Goal: Task Accomplishment & Management: Complete application form

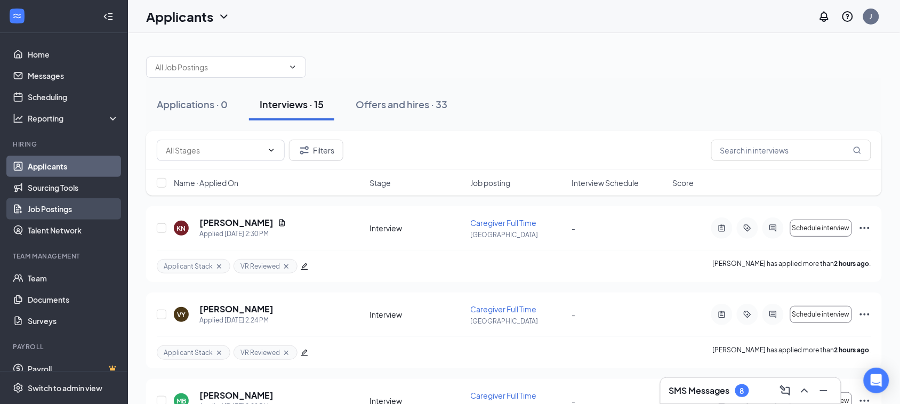
click at [62, 212] on link "Job Postings" at bounding box center [73, 208] width 91 height 21
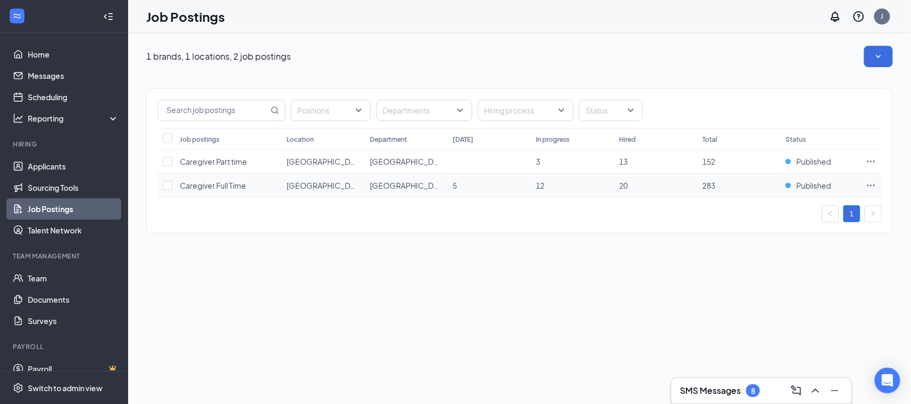
click at [212, 184] on span "Caregiver Full Time" at bounding box center [213, 186] width 66 height 10
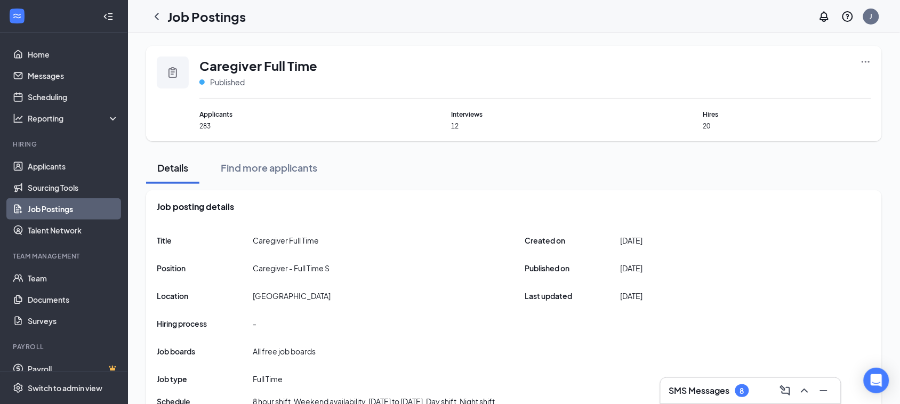
click at [174, 73] on icon "Clipboard" at bounding box center [172, 72] width 13 height 13
click at [871, 63] on icon "Ellipses" at bounding box center [866, 62] width 11 height 11
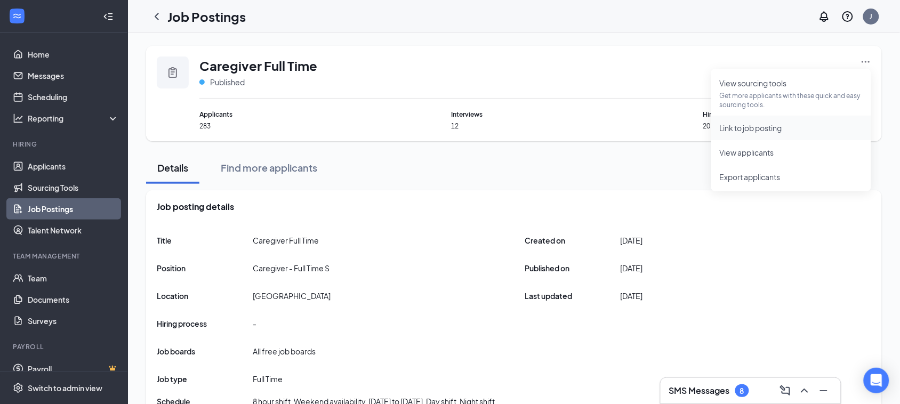
click at [760, 131] on span "Link to job posting" at bounding box center [751, 128] width 62 height 10
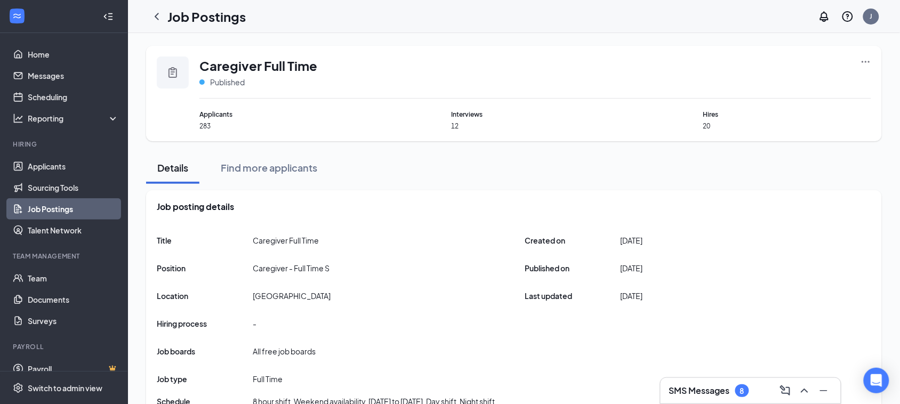
click at [862, 57] on icon "Ellipses" at bounding box center [866, 62] width 11 height 11
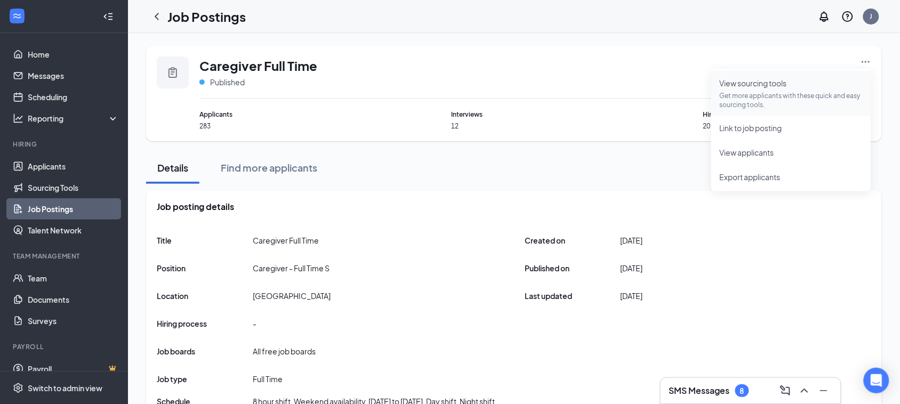
click at [761, 109] on li "View sourcing tools Get more applicants with these quick and easy sourcing tool…" at bounding box center [792, 93] width 160 height 45
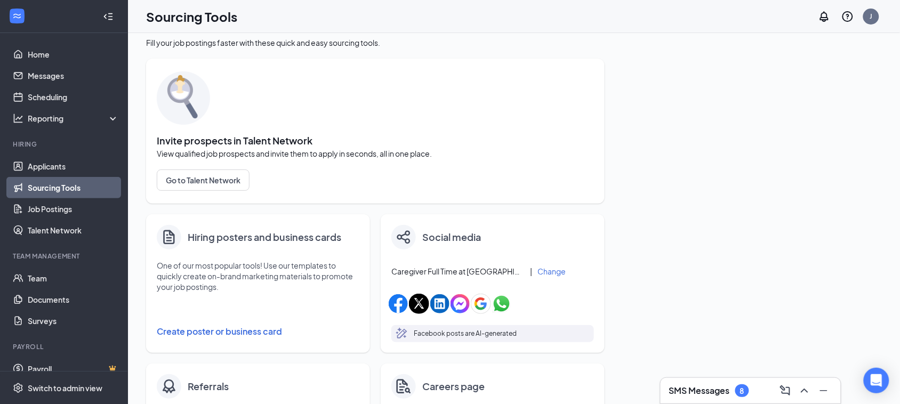
scroll to position [200, 0]
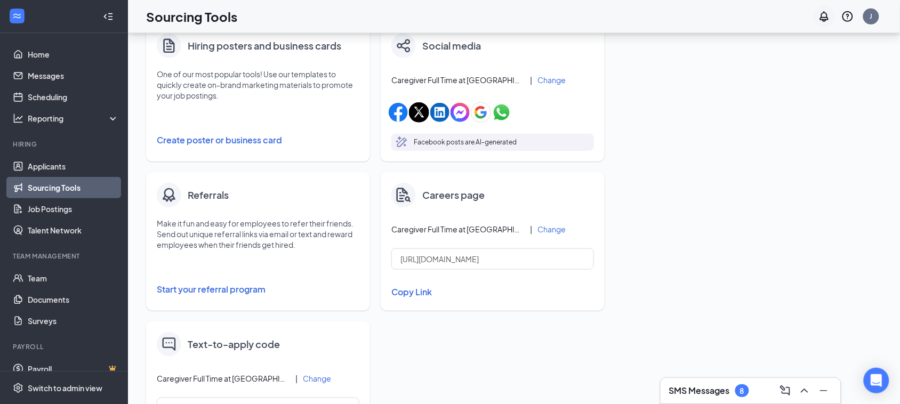
click at [825, 19] on icon "Notifications" at bounding box center [824, 16] width 9 height 11
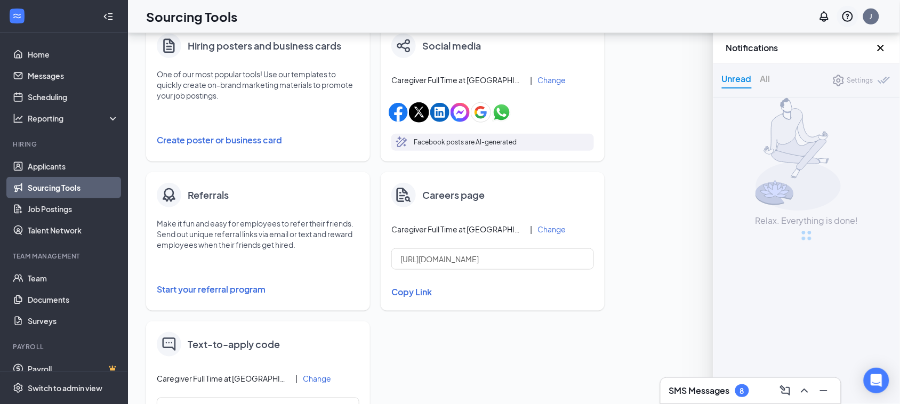
click at [846, 19] on icon "QuestionInfo" at bounding box center [848, 16] width 13 height 13
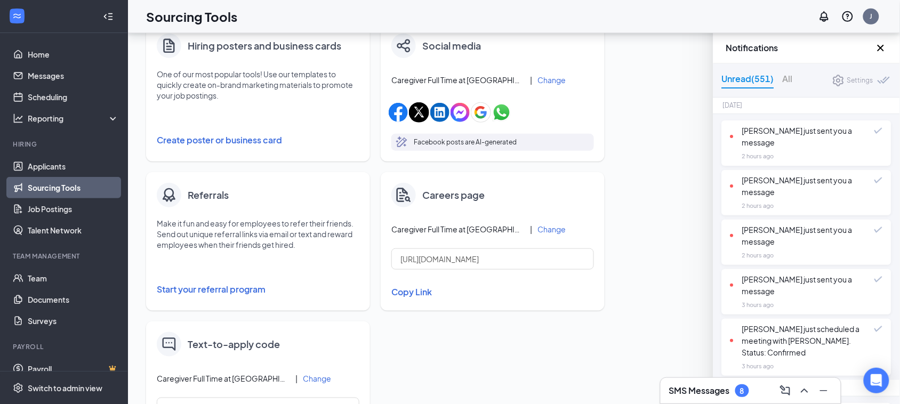
click at [881, 46] on icon "Cross" at bounding box center [881, 48] width 13 height 13
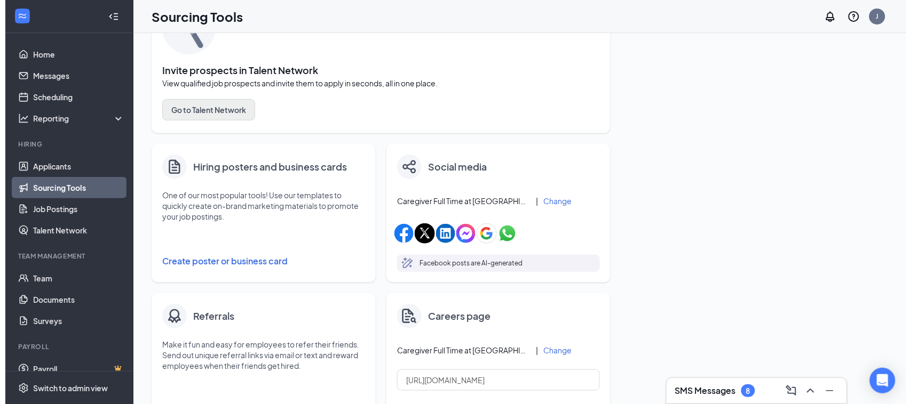
scroll to position [0, 0]
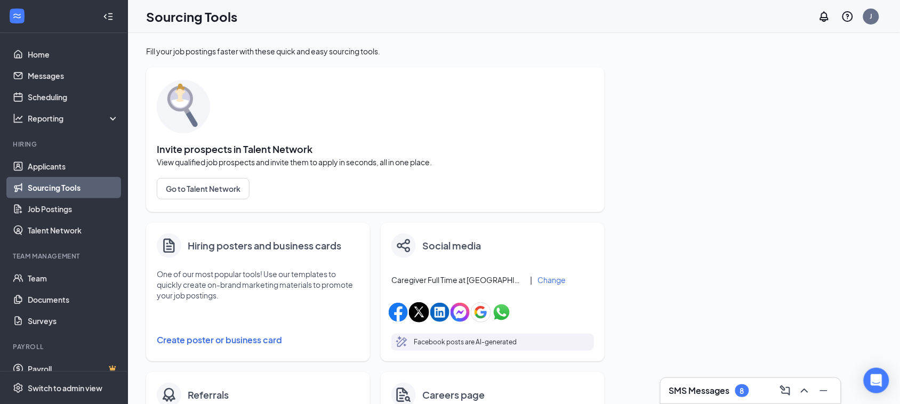
click at [78, 188] on link "Sourcing Tools" at bounding box center [73, 187] width 91 height 21
click at [56, 211] on link "Job Postings" at bounding box center [73, 208] width 91 height 21
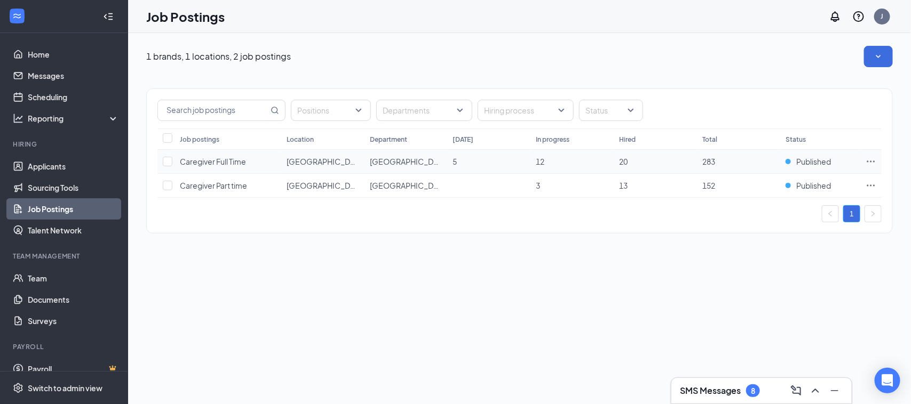
click at [872, 162] on icon "Ellipses" at bounding box center [870, 161] width 11 height 11
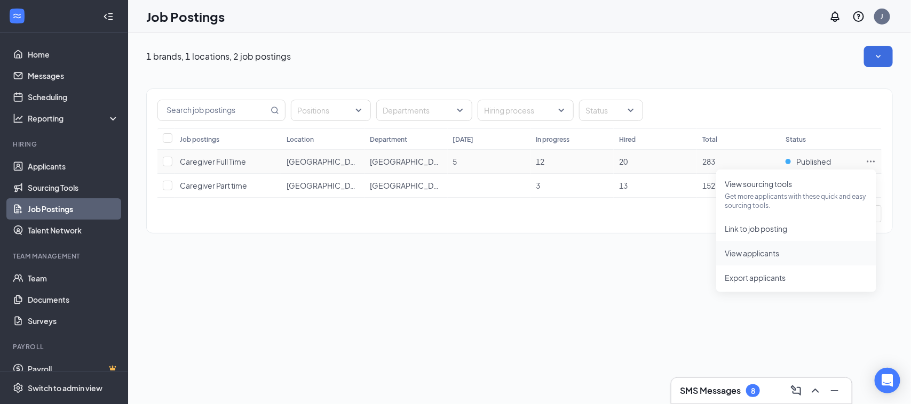
click at [763, 259] on li "View applicants" at bounding box center [796, 253] width 160 height 25
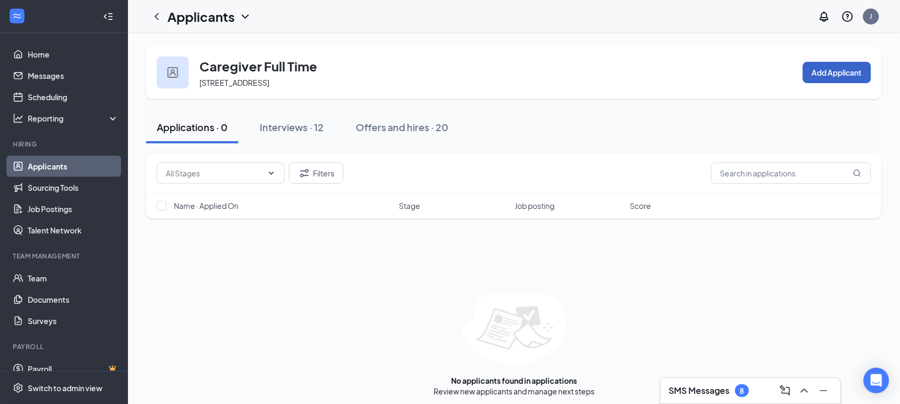
click at [839, 74] on button "Add Applicant" at bounding box center [837, 72] width 68 height 21
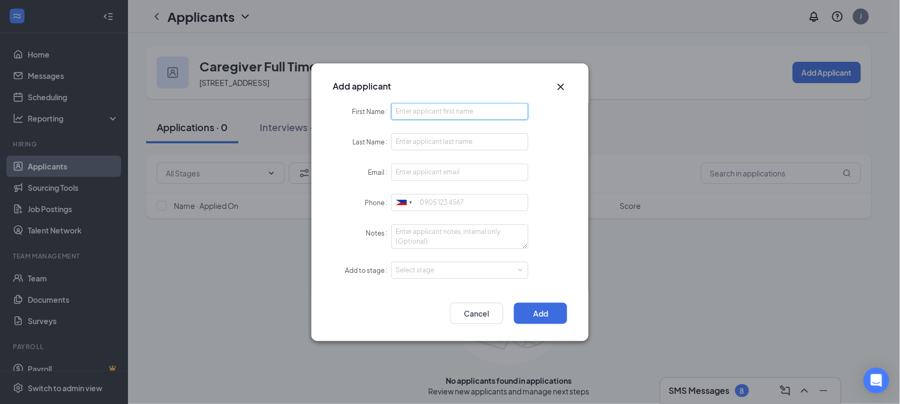
click at [415, 103] on input "First Name" at bounding box center [460, 111] width 137 height 17
paste input "[PERSON_NAME]"
drag, startPoint x: 433, startPoint y: 109, endPoint x: 416, endPoint y: 112, distance: 16.7
click at [416, 112] on input "[PERSON_NAME]" at bounding box center [460, 111] width 137 height 17
click at [430, 118] on input "[PERSON_NAME]" at bounding box center [460, 111] width 137 height 17
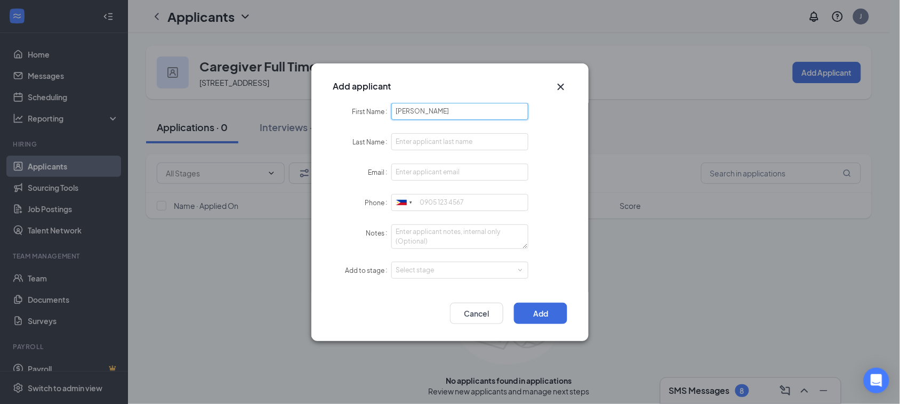
click at [430, 118] on input "[PERSON_NAME]" at bounding box center [460, 111] width 137 height 17
click at [449, 72] on div "Add applicant" at bounding box center [450, 82] width 277 height 39
drag, startPoint x: 438, startPoint y: 108, endPoint x: 414, endPoint y: 110, distance: 24.6
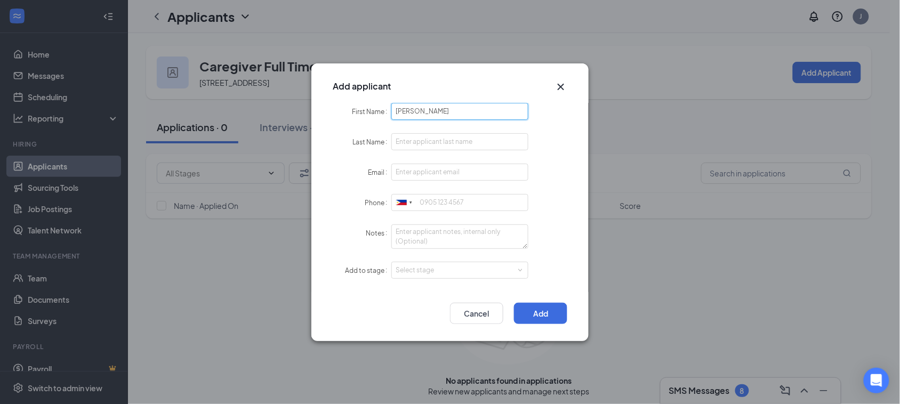
click at [414, 110] on input "[PERSON_NAME]" at bounding box center [460, 111] width 137 height 17
click at [405, 70] on div "Add applicant" at bounding box center [450, 82] width 277 height 39
click at [451, 114] on input "[PERSON_NAME]" at bounding box center [460, 111] width 137 height 17
type input "[PERSON_NAME]"
drag, startPoint x: 414, startPoint y: 155, endPoint x: 473, endPoint y: 391, distance: 243.1
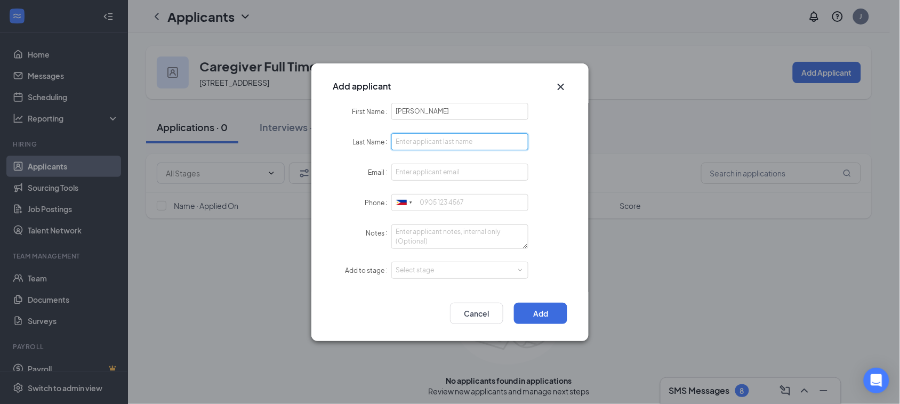
click at [414, 162] on form "First Name [PERSON_NAME] Last Name Email Phone [GEOGRAPHIC_DATA] + 1 [GEOGRAPHI…" at bounding box center [450, 197] width 235 height 189
click at [424, 140] on input "Last Name" at bounding box center [460, 141] width 137 height 17
paste input "[PERSON_NAME]"
click at [412, 140] on input "[PERSON_NAME]" at bounding box center [460, 141] width 137 height 17
type input "[PERSON_NAME]"
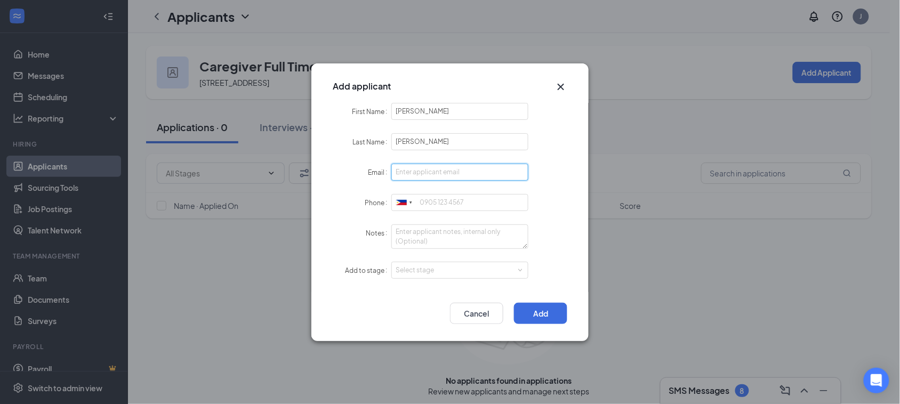
click at [413, 174] on input "Email" at bounding box center [460, 172] width 137 height 17
paste input "[EMAIL_ADDRESS][DOMAIN_NAME]"
type input "[EMAIL_ADDRESS][DOMAIN_NAME]"
click at [406, 202] on div at bounding box center [401, 202] width 11 height 5
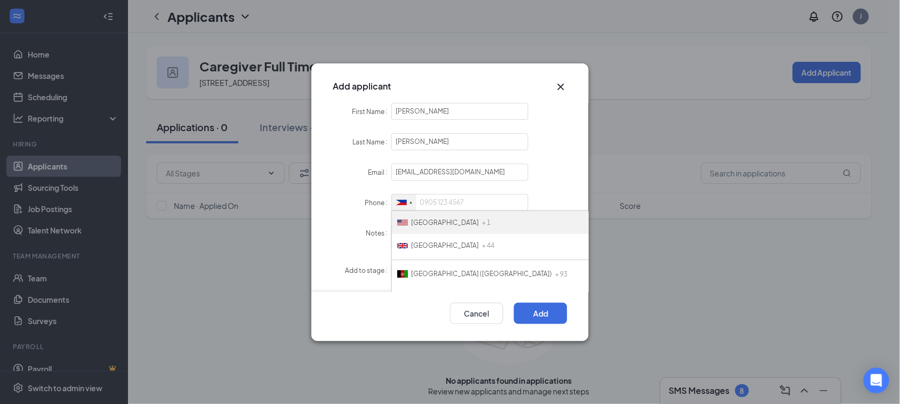
click at [440, 220] on span "[GEOGRAPHIC_DATA]" at bounding box center [445, 223] width 68 height 8
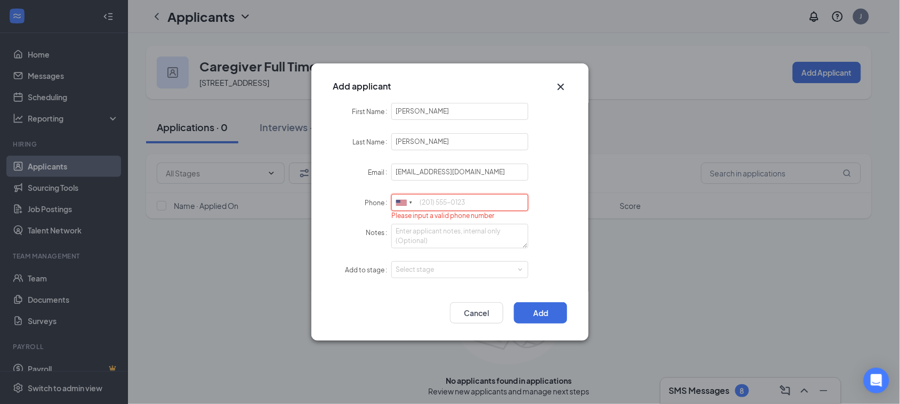
click at [425, 200] on input "Phone" at bounding box center [460, 202] width 137 height 17
paste input "3525046351"
click at [426, 197] on input "3525046351" at bounding box center [460, 202] width 137 height 17
type input "3525046351"
click at [415, 235] on textarea "Notes" at bounding box center [460, 236] width 137 height 25
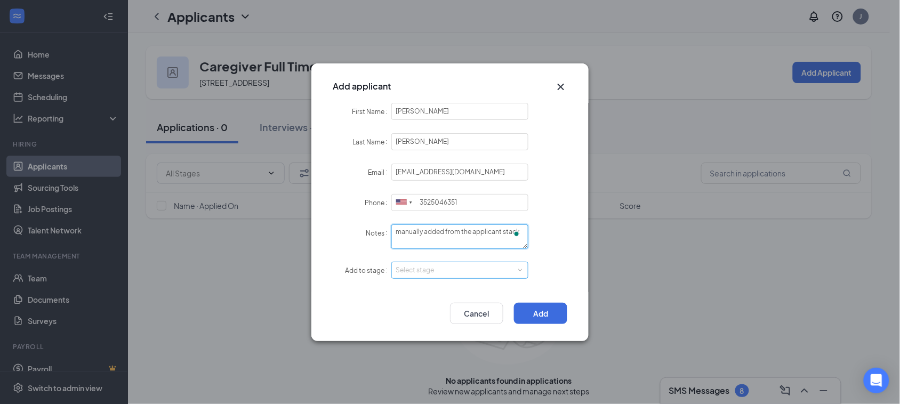
click at [416, 276] on div "Select stage" at bounding box center [458, 270] width 124 height 11
type textarea "manually added from the applicant stack"
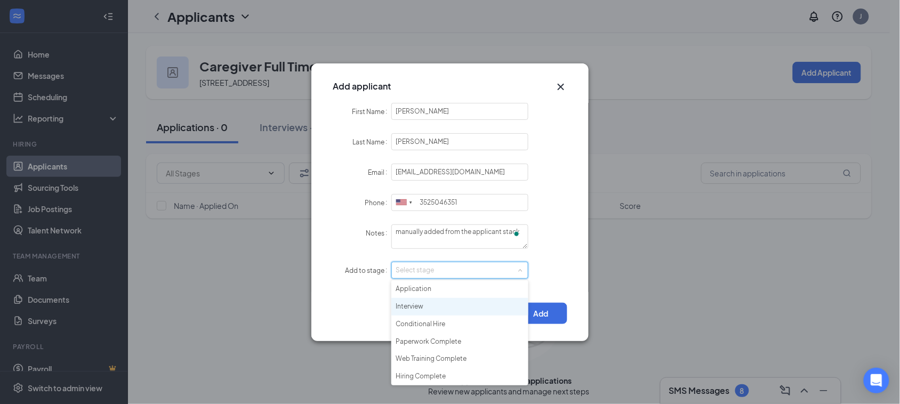
click at [401, 309] on li "Interview" at bounding box center [460, 307] width 137 height 18
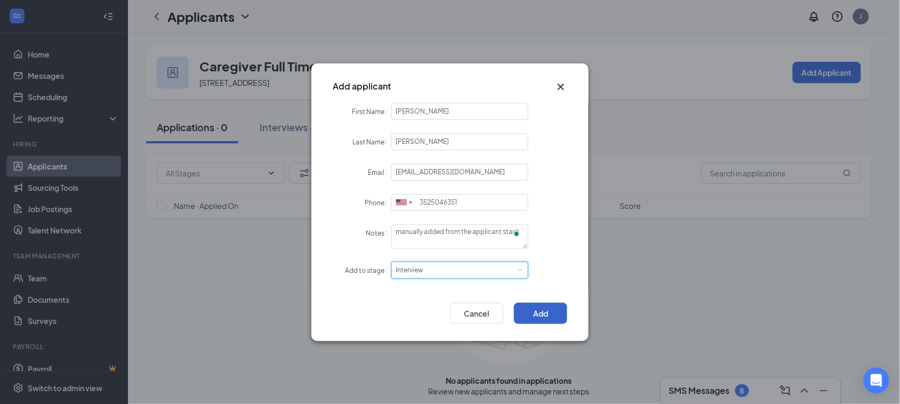
click at [538, 315] on button "Add" at bounding box center [540, 313] width 53 height 21
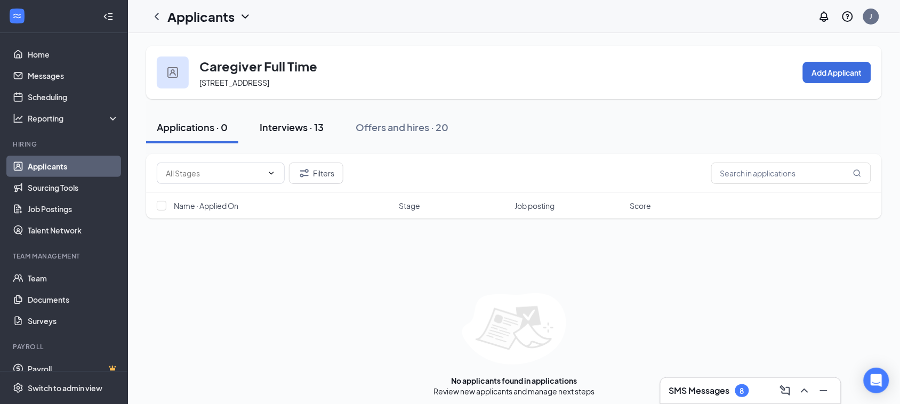
click at [289, 129] on div "Interviews · 13" at bounding box center [292, 127] width 64 height 13
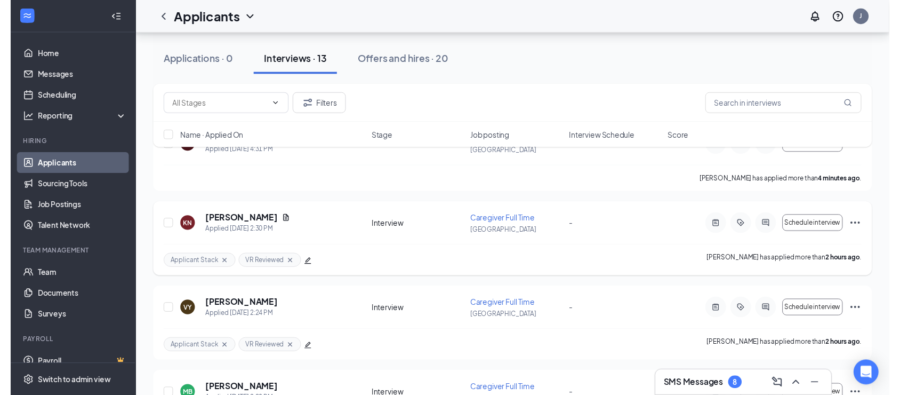
scroll to position [133, 0]
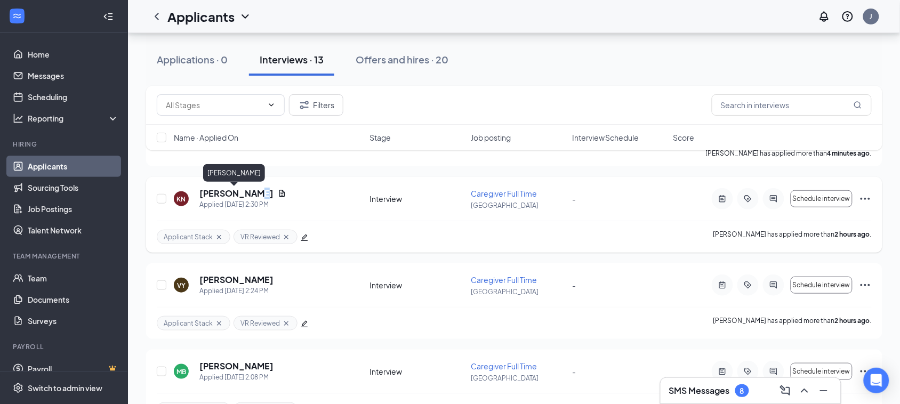
click at [251, 198] on h5 "[PERSON_NAME]" at bounding box center [237, 194] width 74 height 12
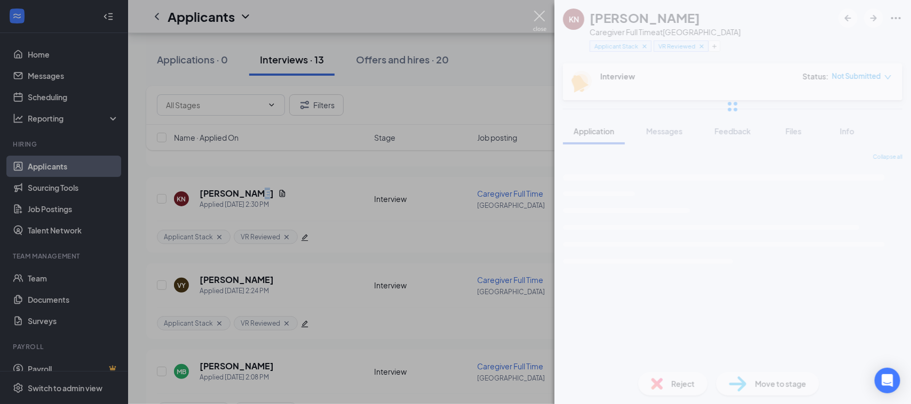
click at [542, 16] on img at bounding box center [539, 21] width 13 height 21
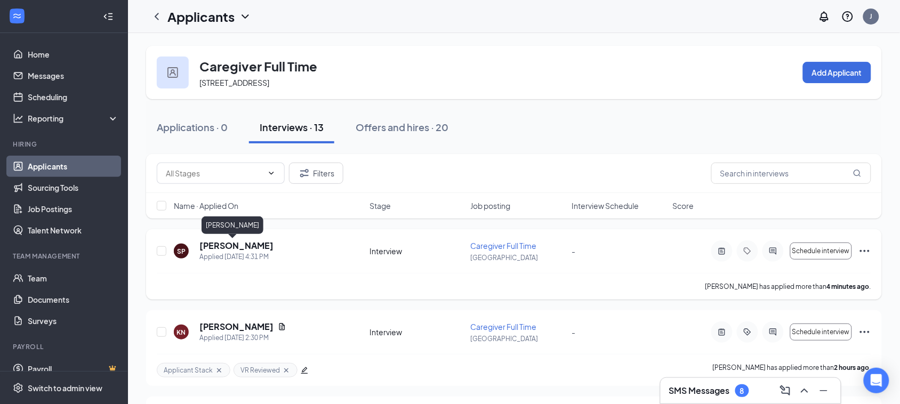
click at [203, 243] on h5 "[PERSON_NAME]" at bounding box center [237, 246] width 74 height 12
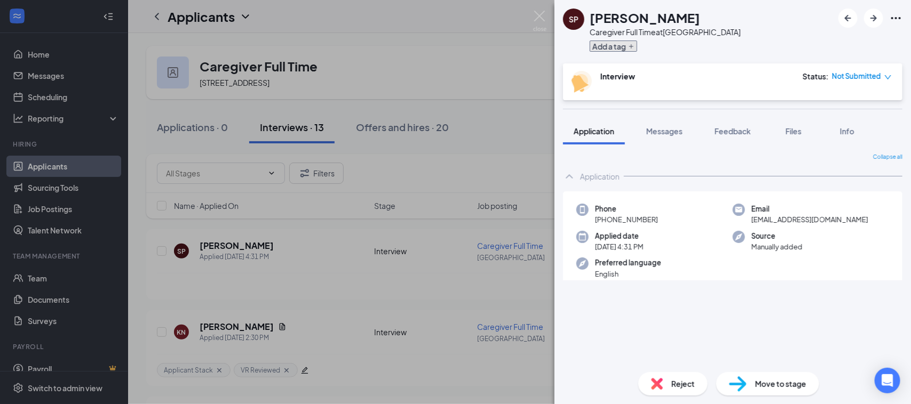
click at [633, 48] on icon "Plus" at bounding box center [631, 46] width 6 height 6
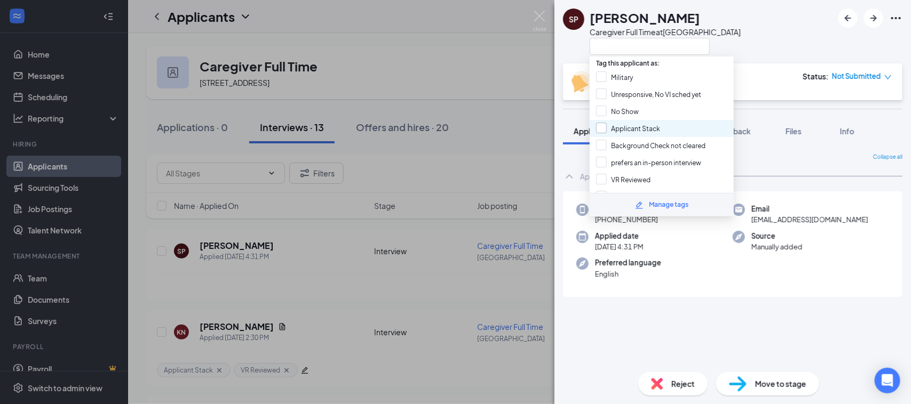
click at [618, 124] on input "Applicant Stack" at bounding box center [628, 129] width 64 height 12
checkbox input "true"
click at [611, 174] on input "VR Reviewed" at bounding box center [623, 180] width 54 height 12
checkbox input "true"
click at [719, 5] on div "SP [PERSON_NAME] Caregiver Full Time at [GEOGRAPHIC_DATA]" at bounding box center [732, 31] width 356 height 63
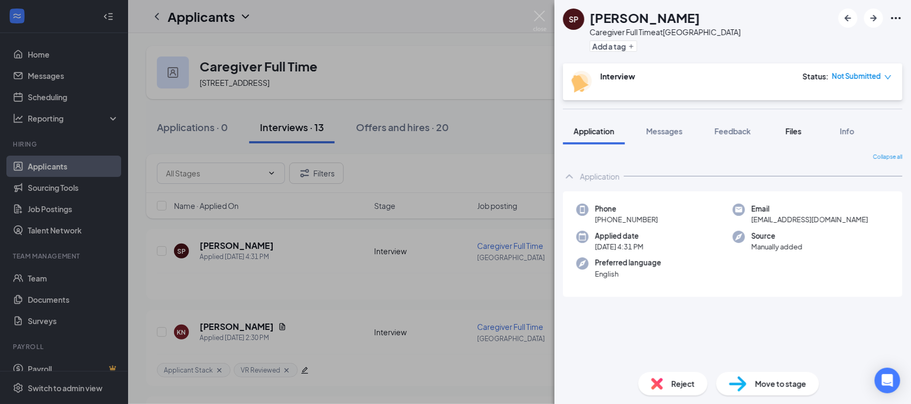
click at [794, 131] on span "Files" at bounding box center [793, 131] width 16 height 10
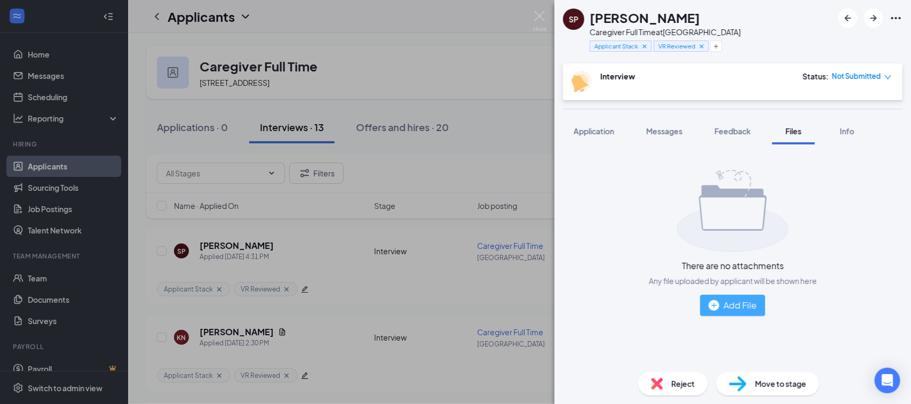
click at [736, 315] on button "Add File" at bounding box center [732, 305] width 65 height 21
click at [729, 305] on div "Add File" at bounding box center [732, 305] width 48 height 13
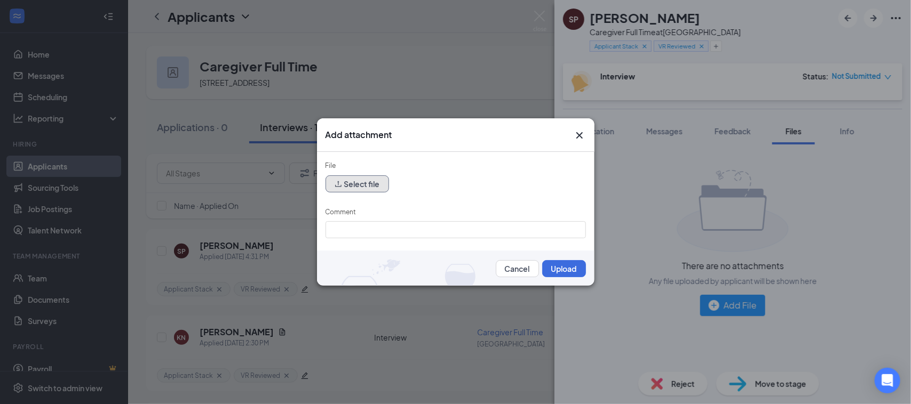
click at [345, 180] on button "Select file" at bounding box center [356, 183] width 63 height 17
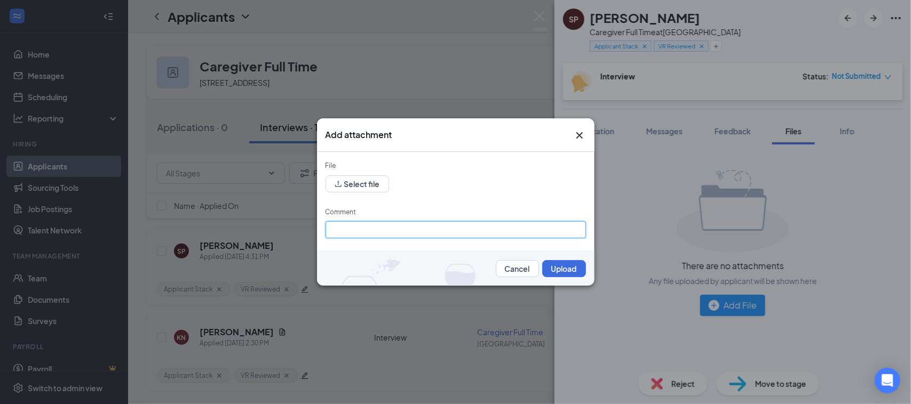
click at [386, 225] on input "Comment" at bounding box center [455, 229] width 260 height 17
click at [474, 289] on div "Add attachment File Select file Comment Cancel Upload" at bounding box center [455, 202] width 911 height 404
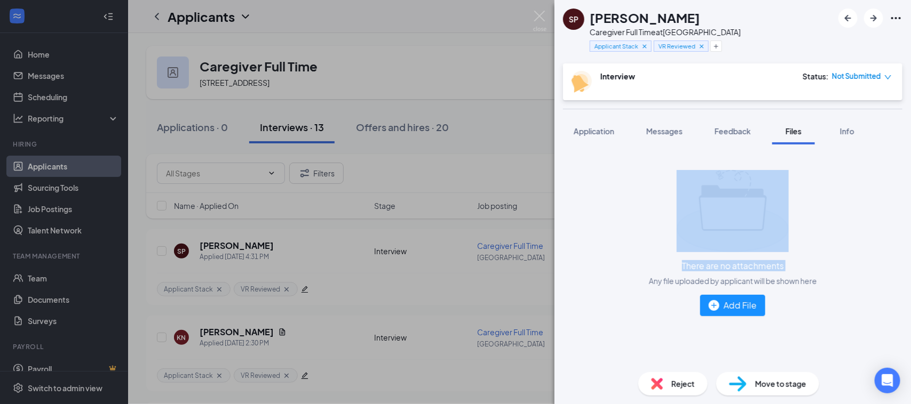
drag, startPoint x: 505, startPoint y: 236, endPoint x: 695, endPoint y: 214, distance: 190.6
click at [695, 214] on div "SP [PERSON_NAME] Caregiver Full Time at [GEOGRAPHIC_DATA] Applicant Stack VR Re…" at bounding box center [455, 202] width 911 height 404
click at [727, 312] on div "Add File" at bounding box center [732, 305] width 48 height 13
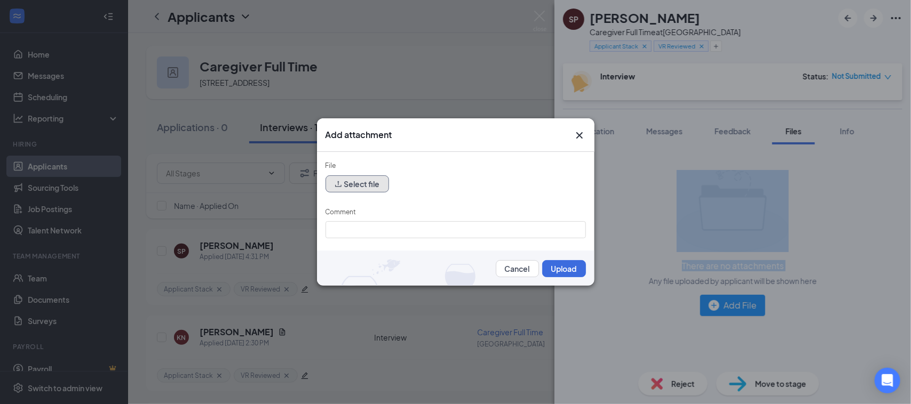
click at [350, 182] on button "Select file" at bounding box center [356, 183] width 63 height 17
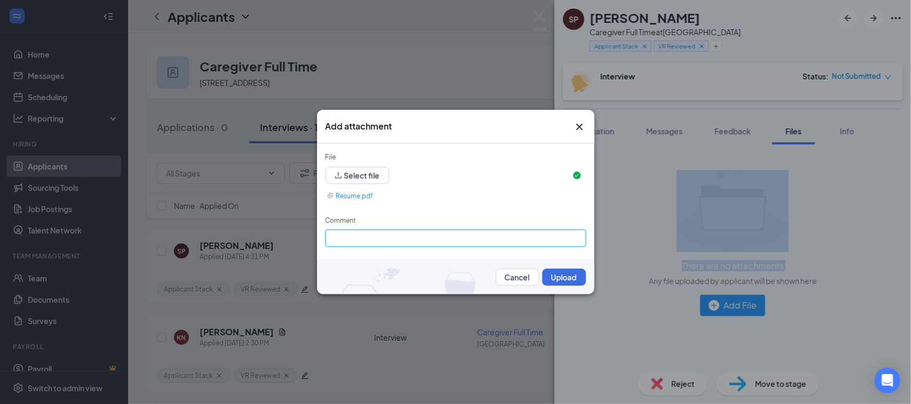
click at [399, 242] on input "Comment" at bounding box center [455, 238] width 260 height 17
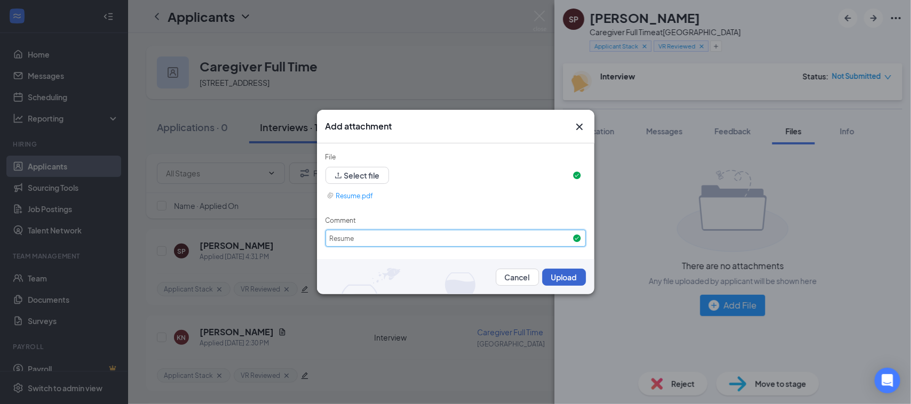
type input "Resume"
click at [564, 280] on button "Upload" at bounding box center [564, 277] width 44 height 17
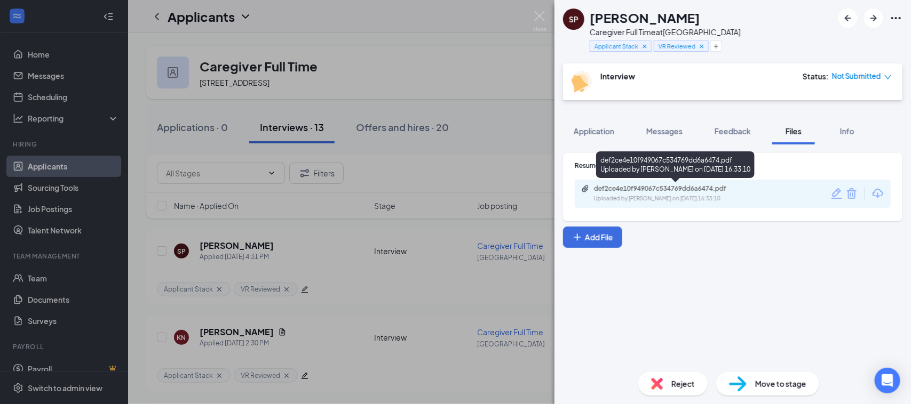
click at [641, 196] on div "Uploaded by [PERSON_NAME] on [DATE] 16:33:10" at bounding box center [674, 199] width 160 height 9
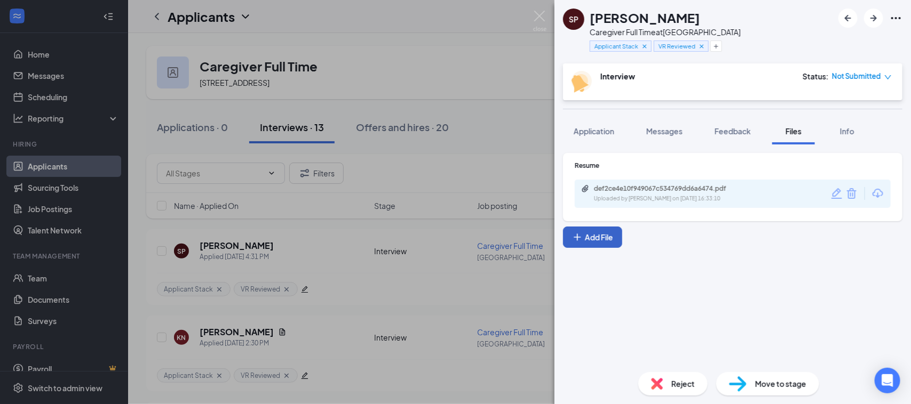
click at [602, 230] on button "Add File" at bounding box center [592, 237] width 59 height 21
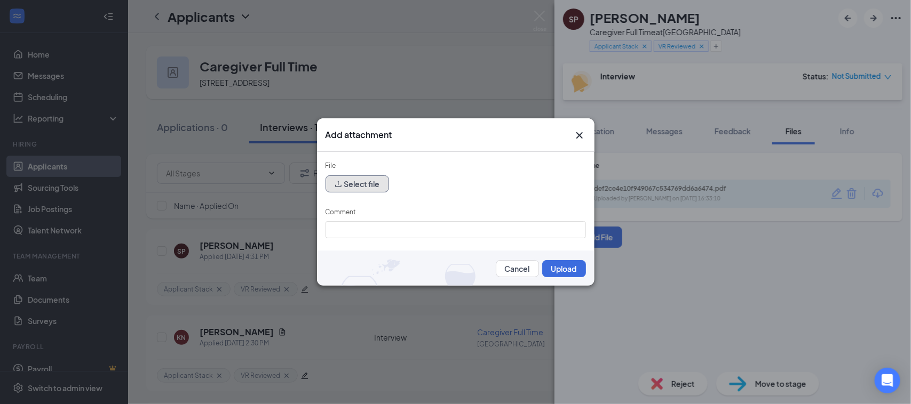
click at [364, 180] on button "Select file" at bounding box center [356, 183] width 63 height 17
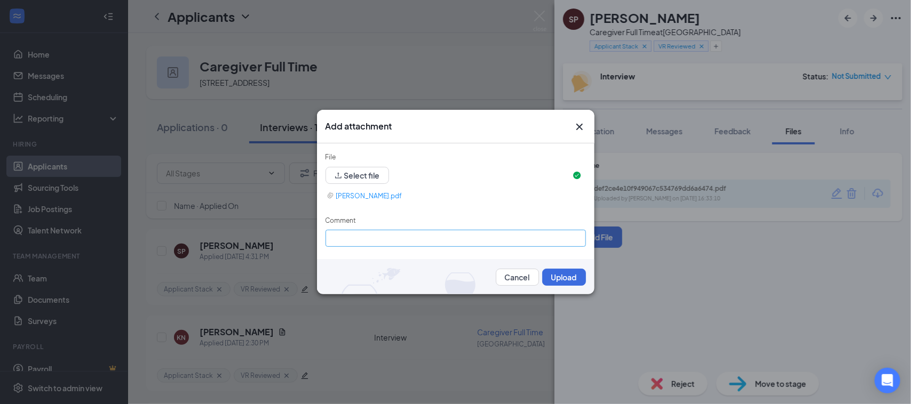
click at [369, 229] on div "Comment" at bounding box center [455, 223] width 260 height 15
click at [358, 238] on input "Comment" at bounding box center [455, 238] width 260 height 17
type input "Application-BGS-EXP"
click at [563, 281] on button "Upload" at bounding box center [564, 277] width 44 height 17
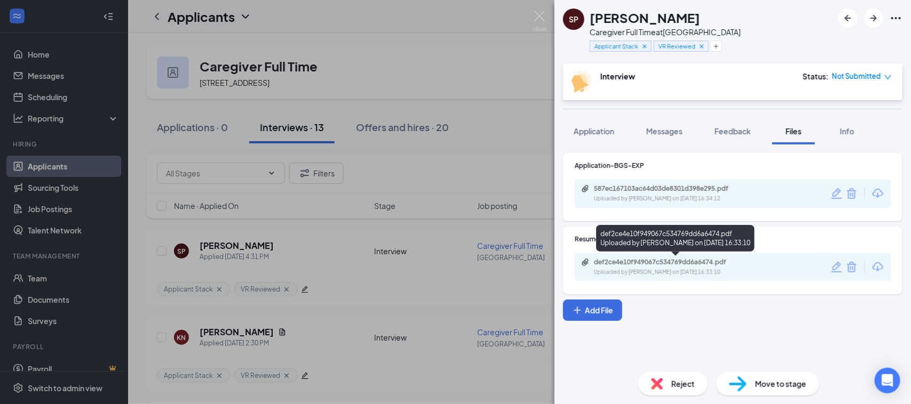
click at [642, 273] on div "Uploaded by [PERSON_NAME] on [DATE] 16:33:10" at bounding box center [674, 272] width 160 height 9
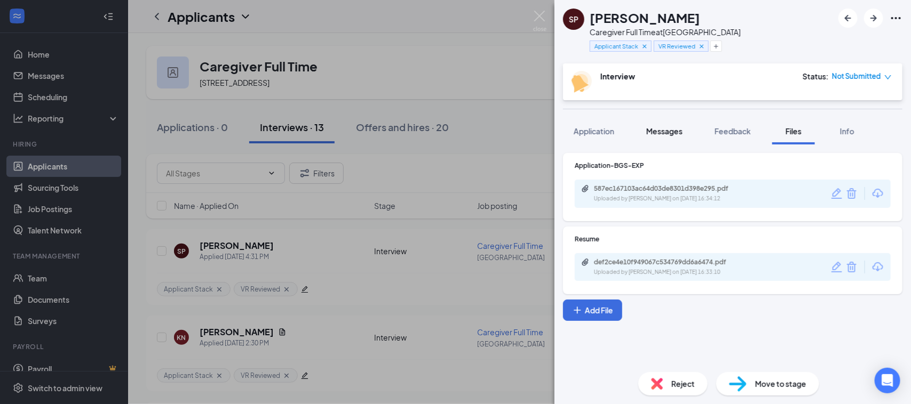
click at [658, 131] on span "Messages" at bounding box center [664, 131] width 36 height 10
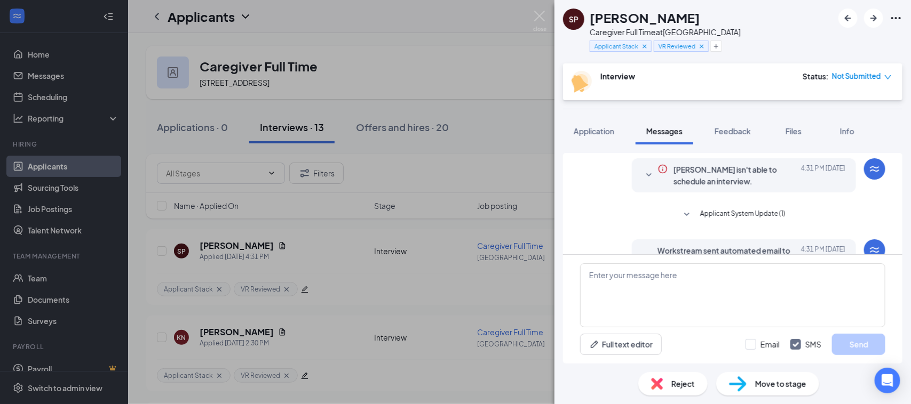
scroll to position [79, 0]
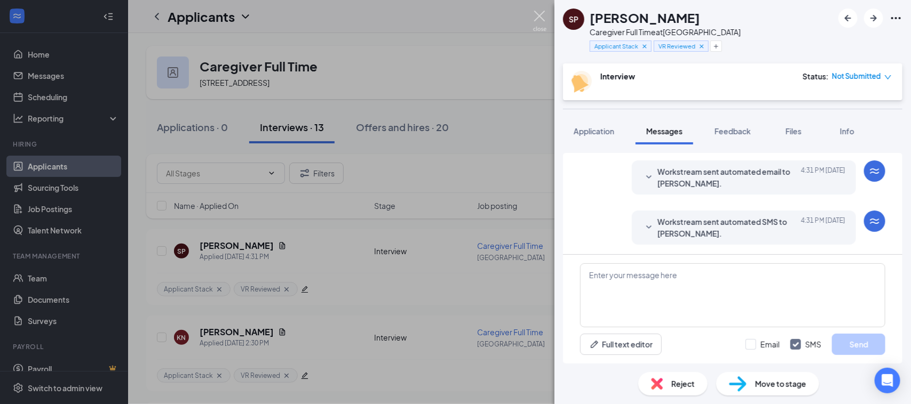
click at [539, 15] on img at bounding box center [539, 21] width 13 height 21
